Goal: Task Accomplishment & Management: Complete application form

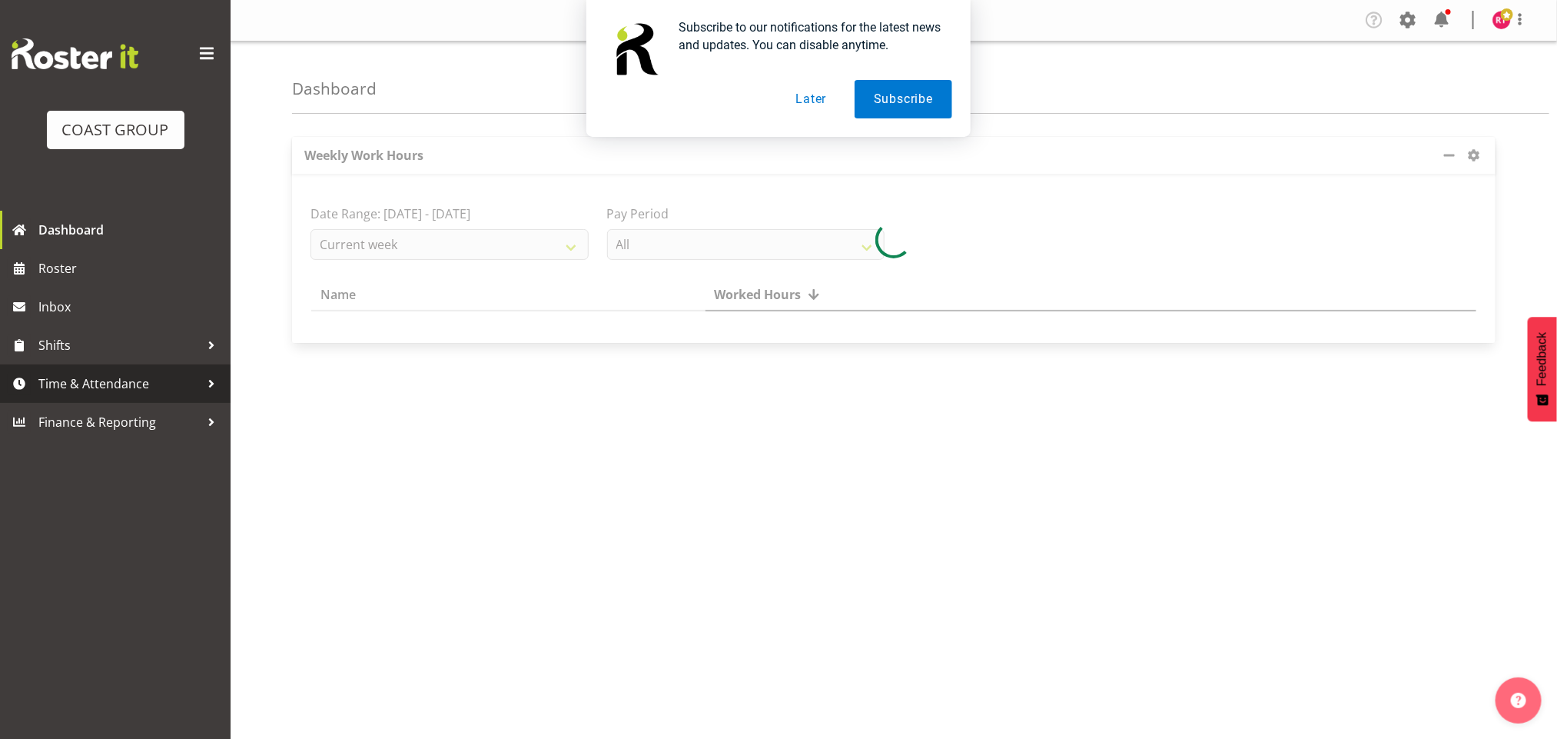
click at [121, 392] on span "Time & Attendance" at bounding box center [118, 383] width 161 height 23
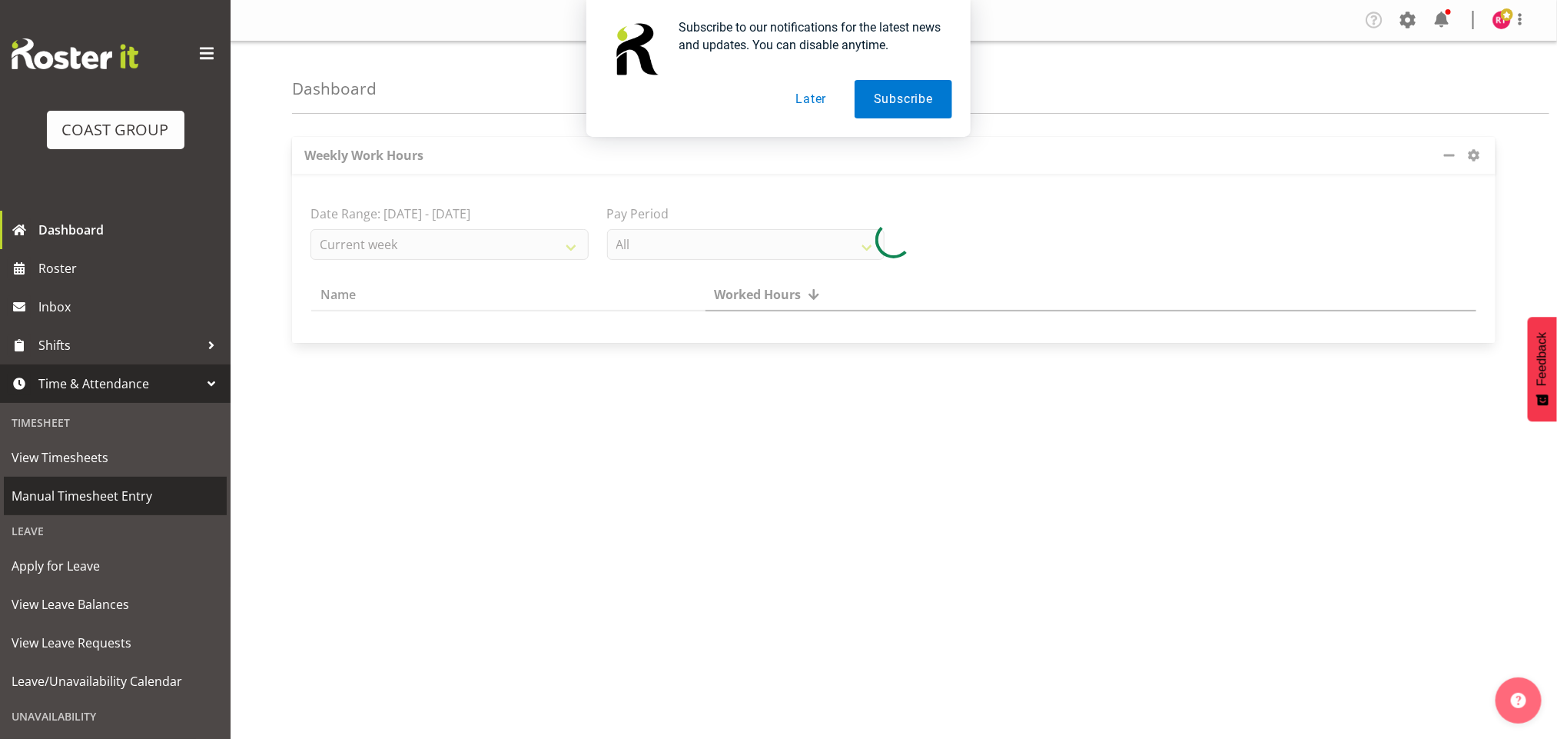
click at [101, 494] on span "Manual Timesheet Entry" at bounding box center [116, 495] width 208 height 23
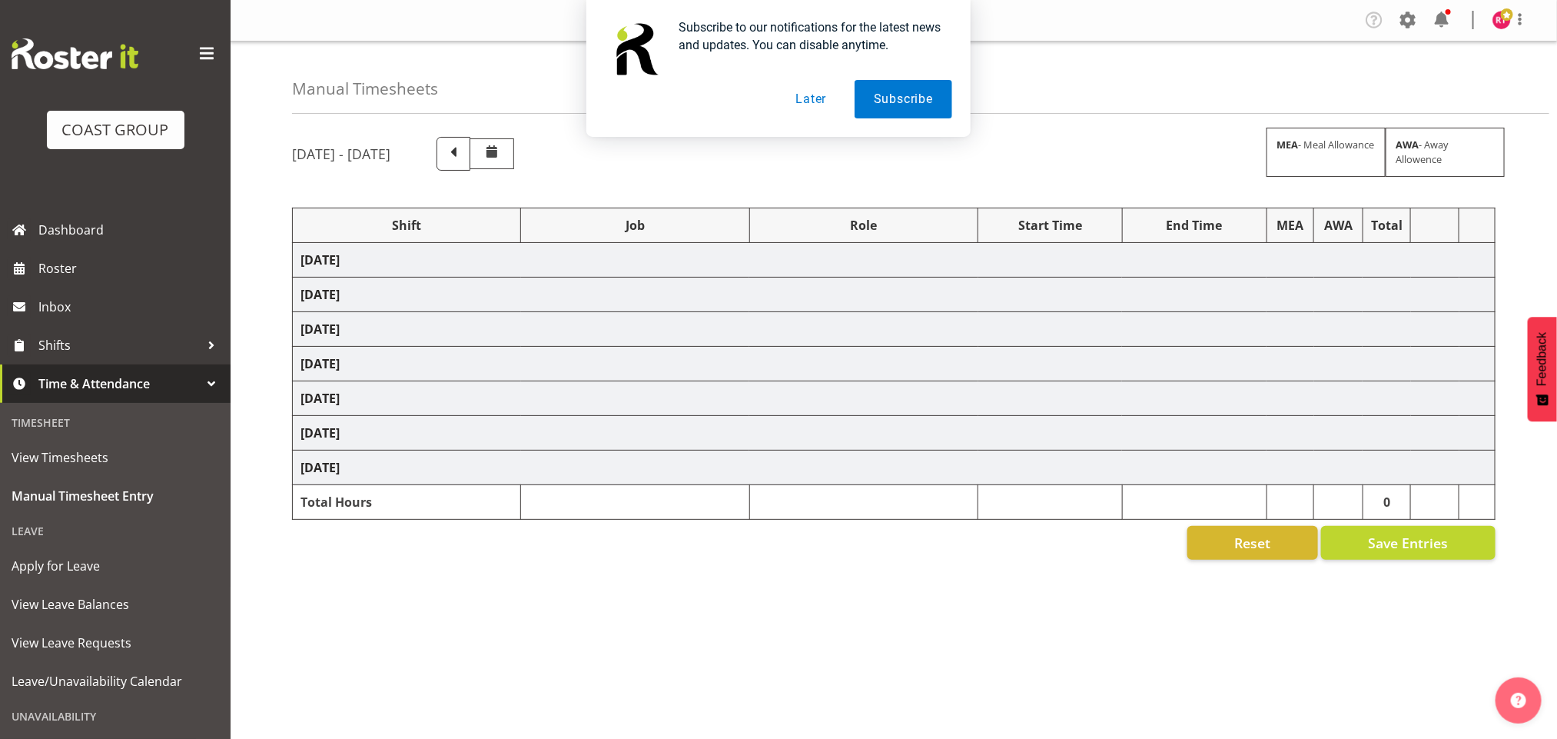
click at [803, 88] on button "Later" at bounding box center [810, 99] width 69 height 38
select select "82231"
select select "69"
select select "82234"
select select "9204"
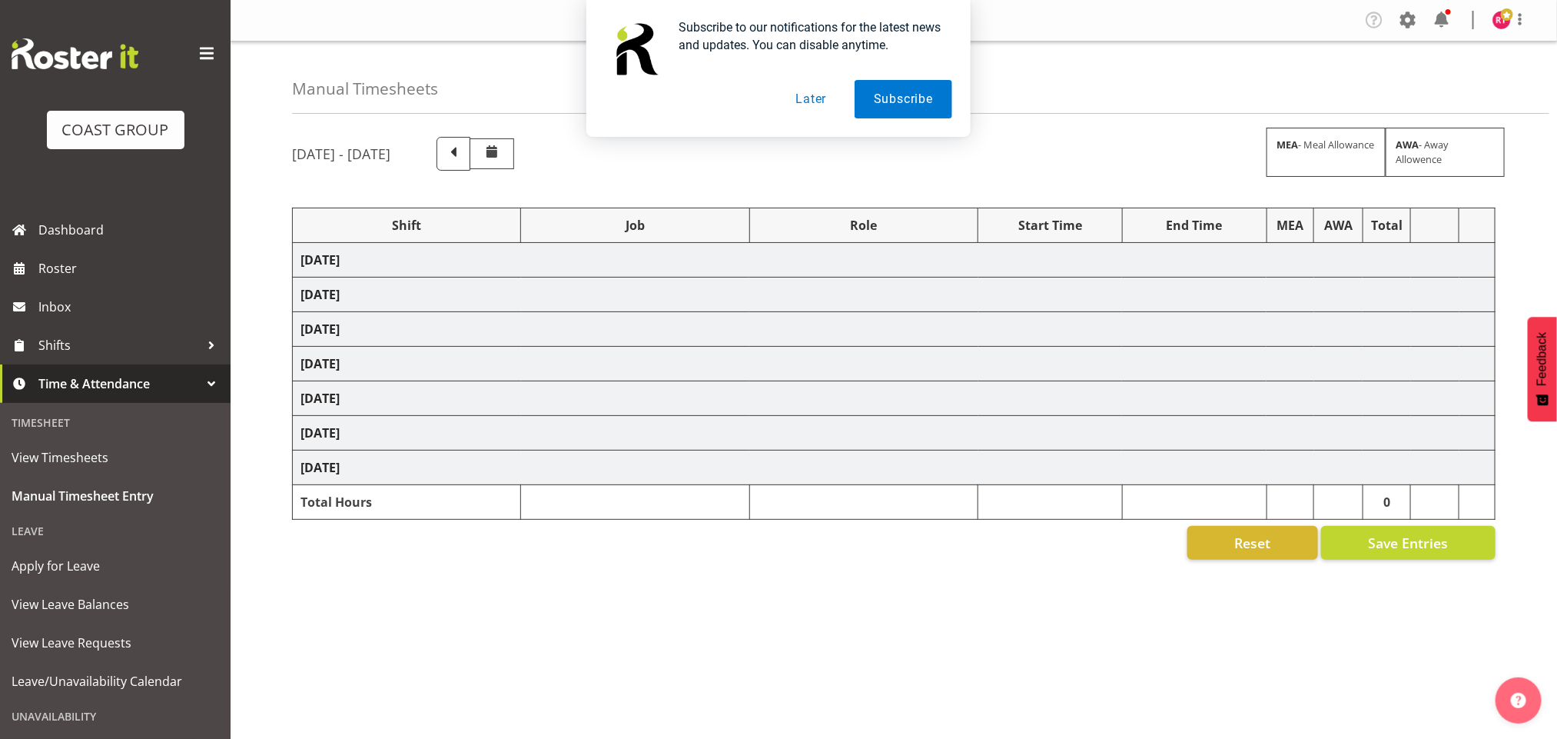
select select "82348"
select select "69"
select select "82356"
select select "69"
select select "82357"
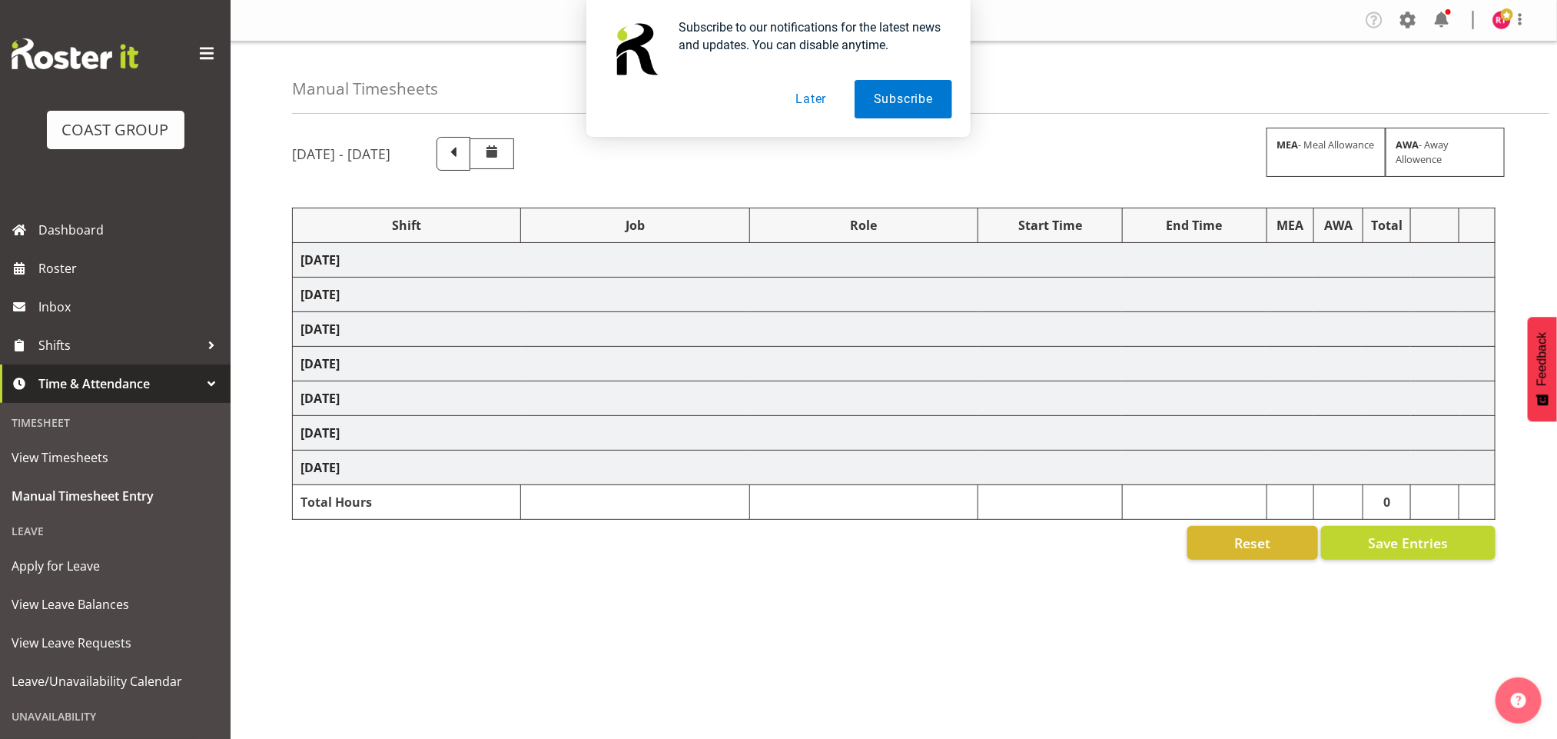
select select "69"
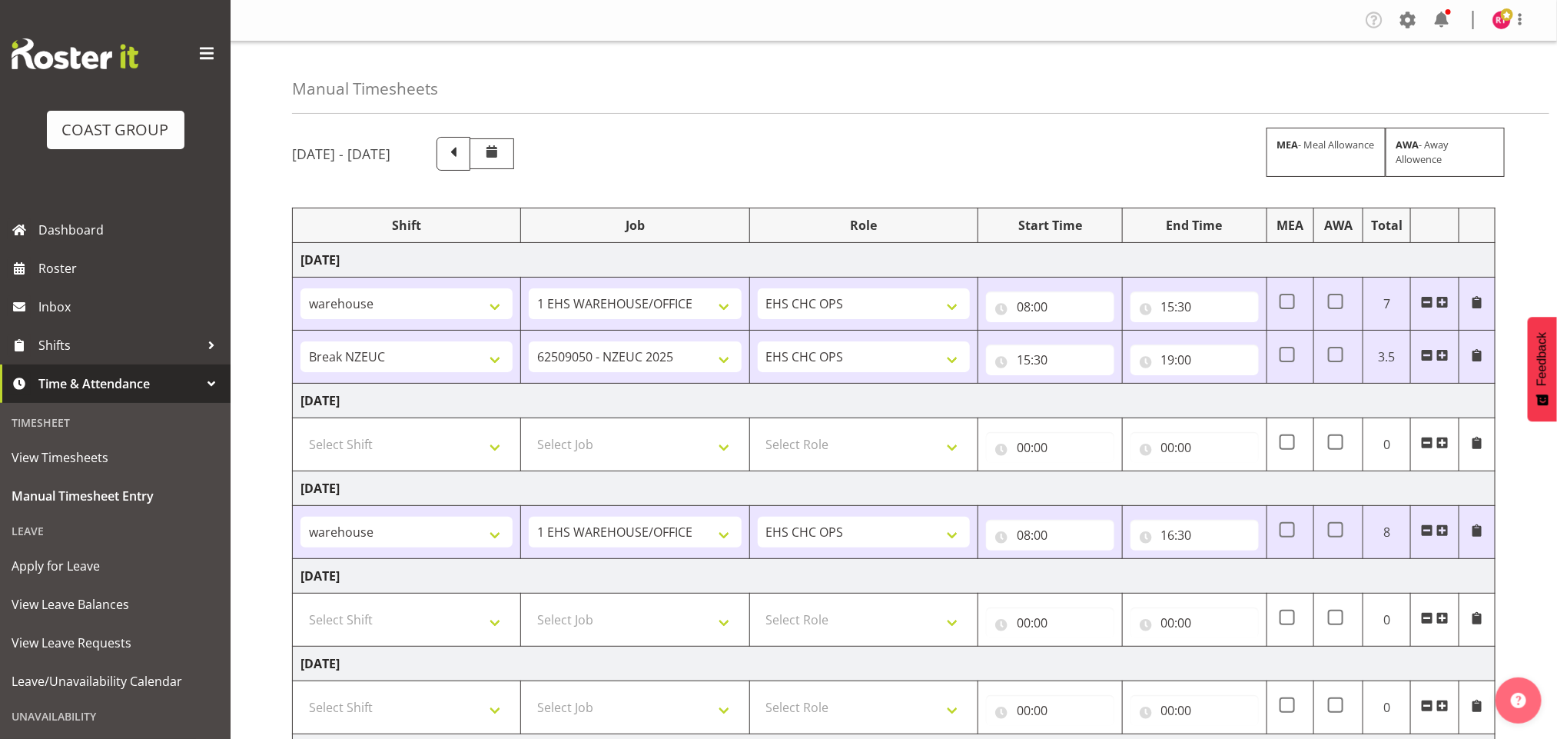
click at [805, 95] on div "Subscribe to our notifications for the latest news and updates. You can disable…" at bounding box center [778, 68] width 1557 height 137
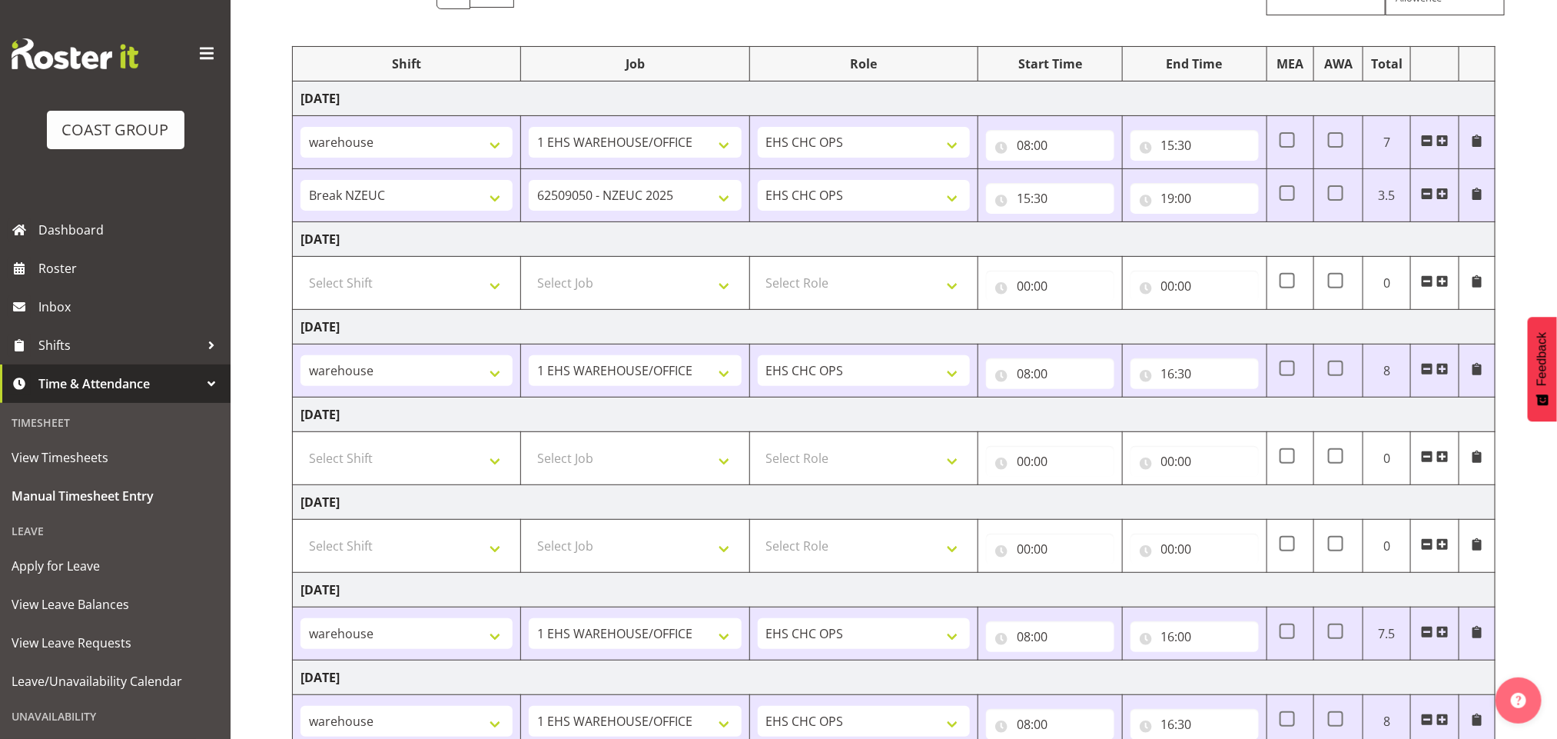
scroll to position [280, 0]
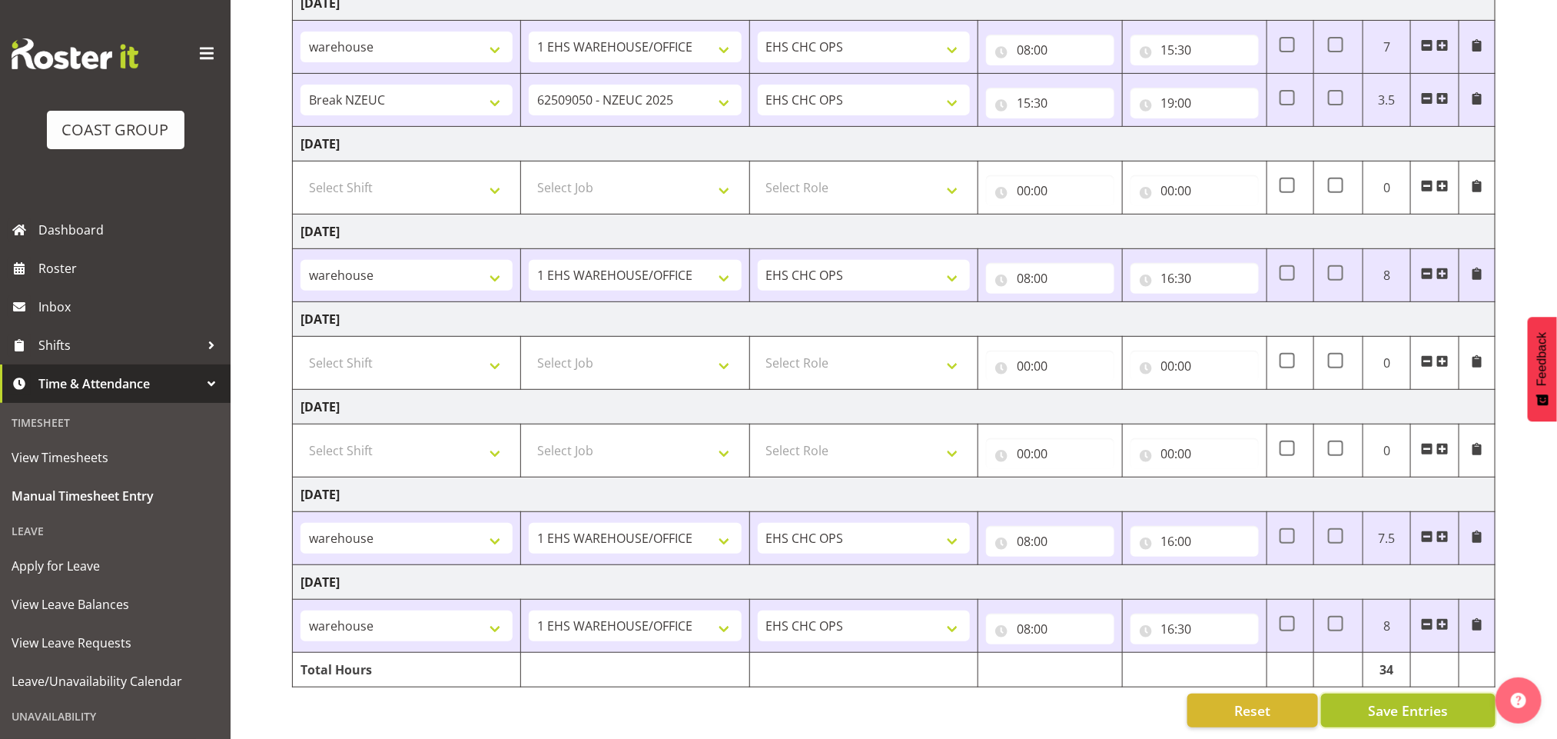
click at [1353, 693] on button "Save Entries" at bounding box center [1408, 710] width 174 height 34
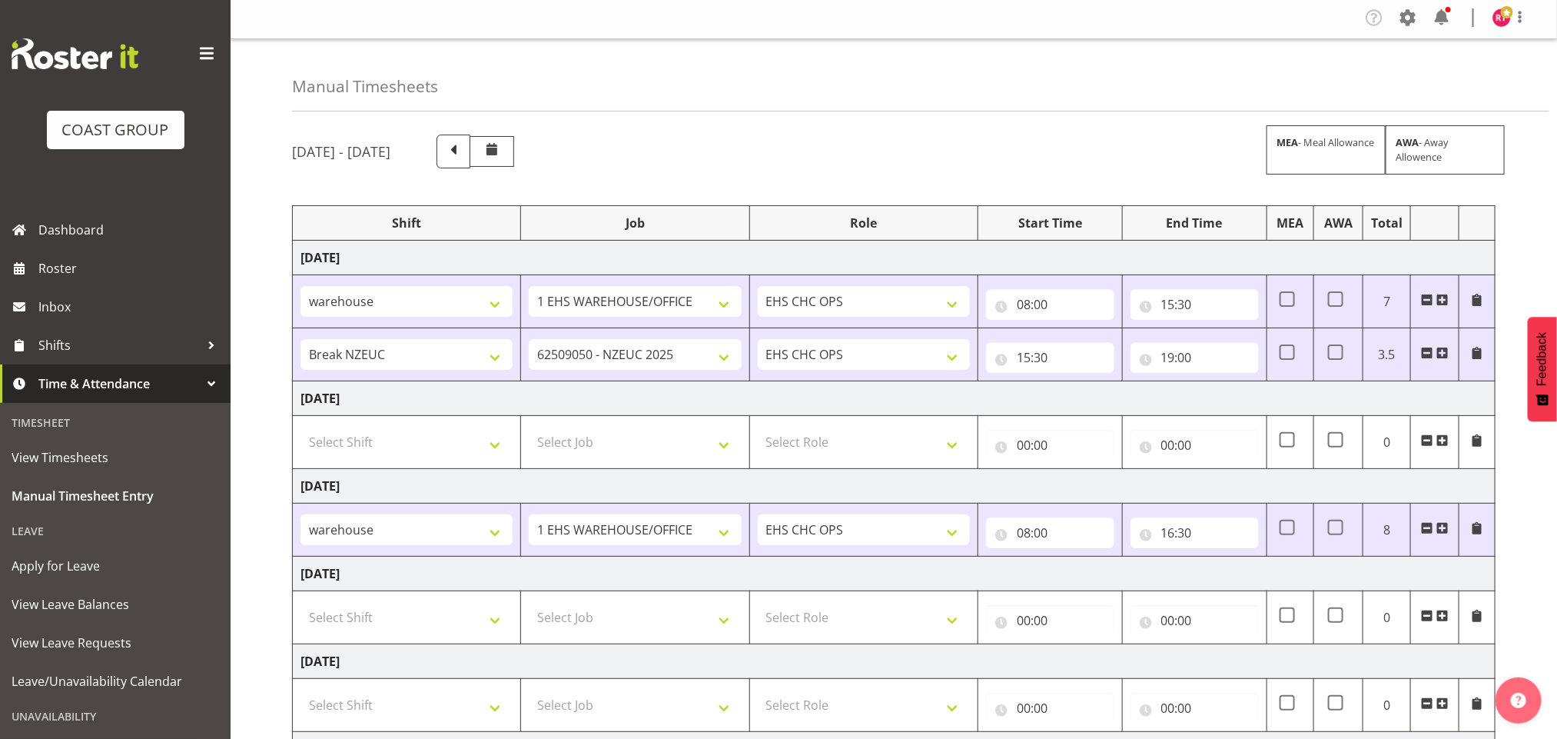
scroll to position [0, 0]
click at [1497, 24] on img at bounding box center [1502, 20] width 18 height 18
click at [1442, 92] on link "Log Out" at bounding box center [1456, 81] width 148 height 28
